Goal: Information Seeking & Learning: Find specific fact

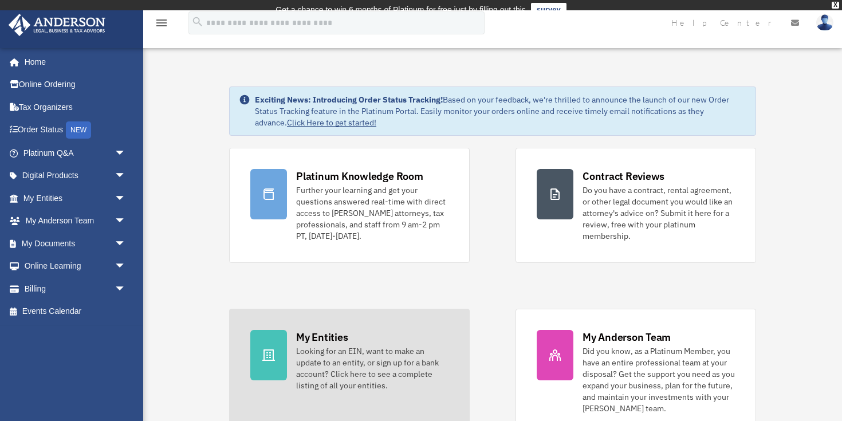
click at [382, 352] on div "My Entities Looking for an EIN, want to make an update to an entity, or sign up…" at bounding box center [372, 360] width 152 height 61
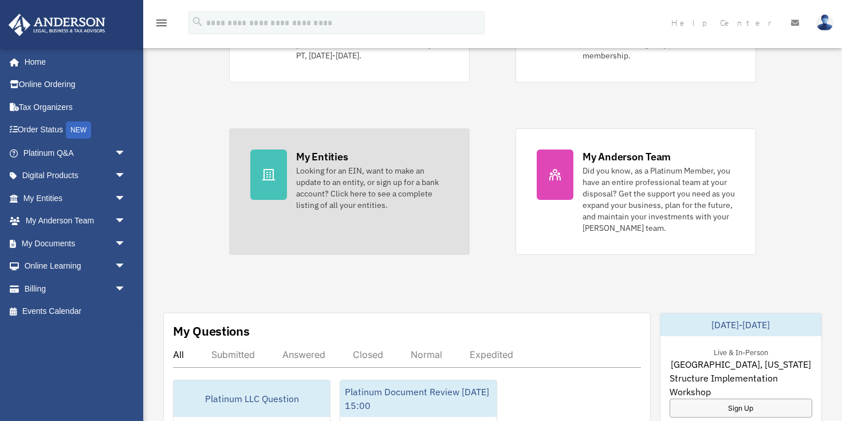
scroll to position [203, 0]
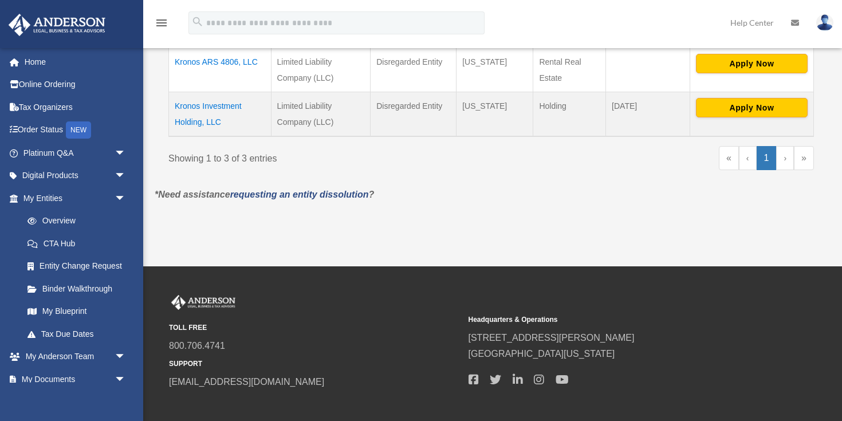
scroll to position [340, 0]
click at [227, 111] on td "Kronos Investment Holding, LLC" at bounding box center [220, 114] width 103 height 45
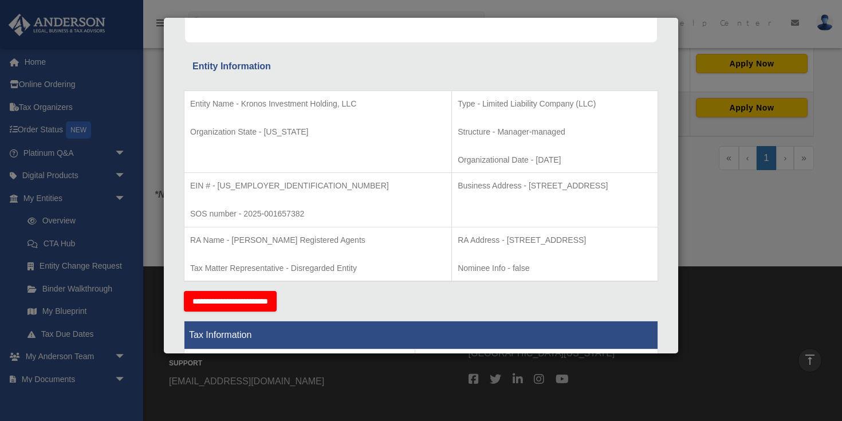
scroll to position [188, 0]
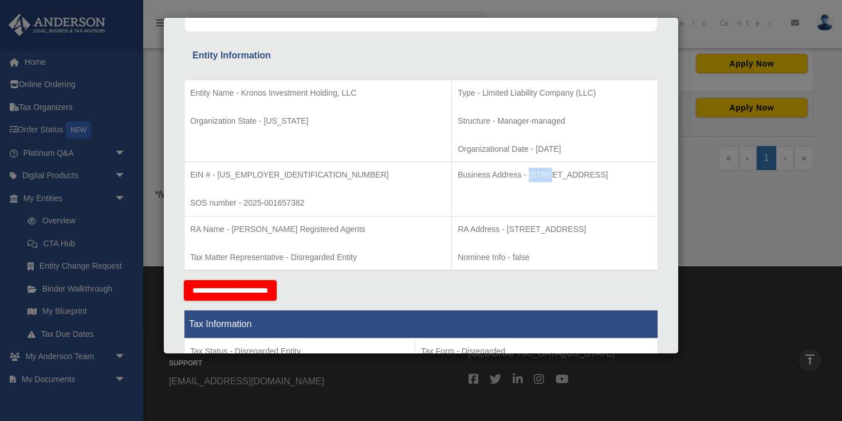
drag, startPoint x: 600, startPoint y: 175, endPoint x: 458, endPoint y: 176, distance: 142.6
click at [458, 176] on p "Business Address - [STREET_ADDRESS]" at bounding box center [555, 175] width 194 height 14
click at [602, 176] on p "Business Address - [STREET_ADDRESS]" at bounding box center [555, 175] width 194 height 14
drag, startPoint x: 601, startPoint y: 174, endPoint x: 458, endPoint y: 177, distance: 143.2
click at [458, 177] on p "Business Address - [STREET_ADDRESS]" at bounding box center [555, 175] width 194 height 14
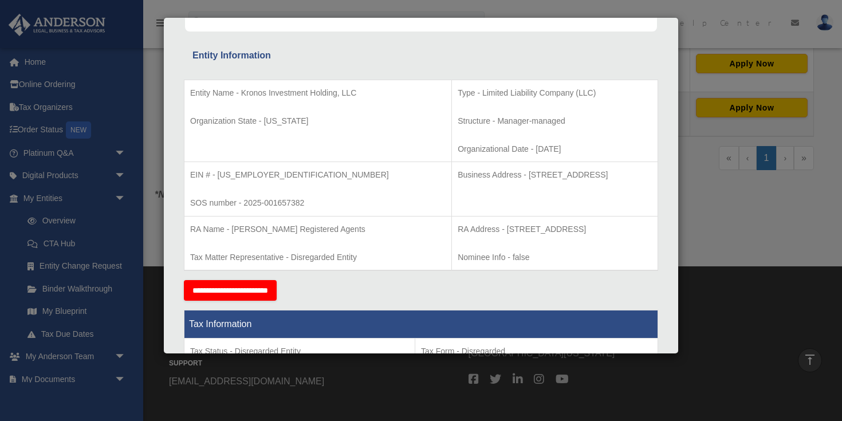
copy p "[STREET_ADDRESS]"
drag, startPoint x: 266, startPoint y: 175, endPoint x: 191, endPoint y: 180, distance: 75.3
click at [191, 180] on p "EIN # - [US_EMPLOYER_IDENTIFICATION_NUMBER]" at bounding box center [317, 175] width 255 height 14
copy p "EIN # - [US_EMPLOYER_IDENTIFICATION_NUMBER]"
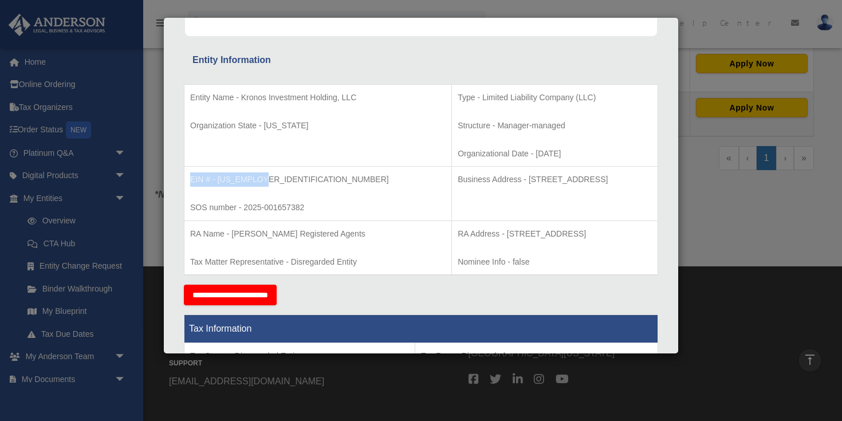
scroll to position [187, 0]
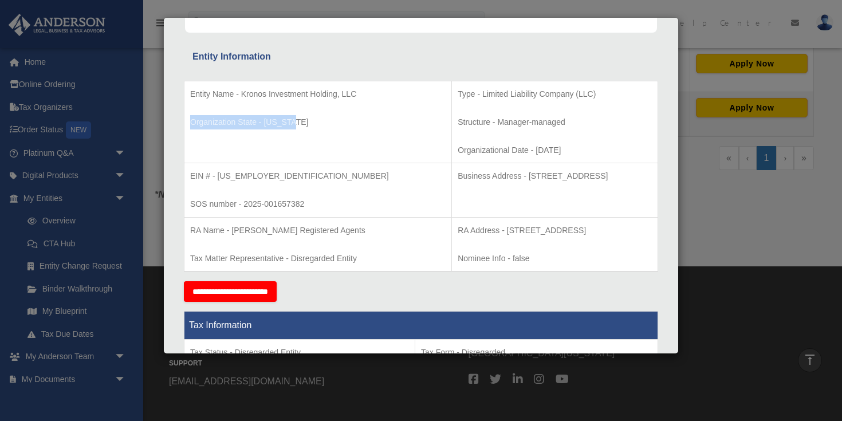
drag, startPoint x: 300, startPoint y: 121, endPoint x: 190, endPoint y: 120, distance: 110.6
click at [190, 120] on p "Organization State - [US_STATE]" at bounding box center [317, 122] width 255 height 14
copy p "Organization State - [US_STATE]"
